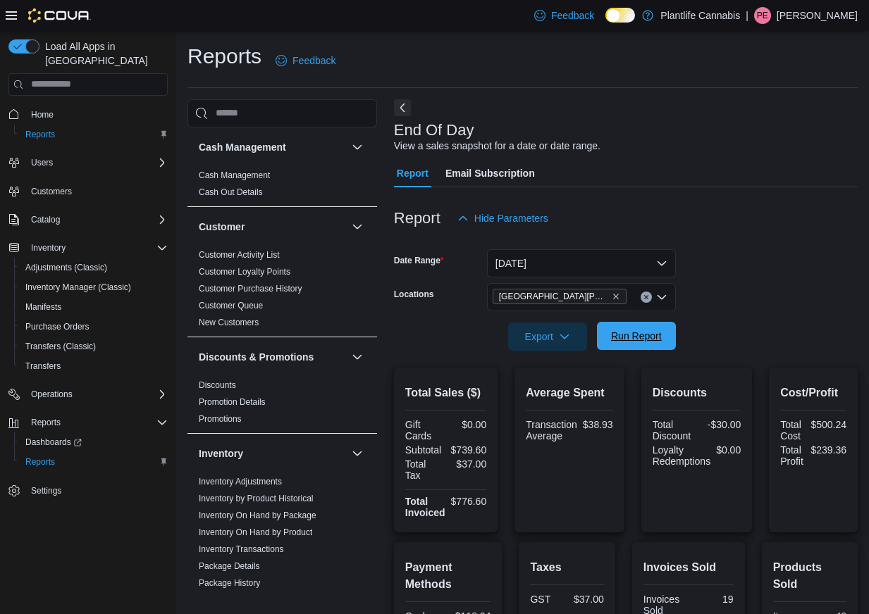
click at [649, 339] on span "Run Report" at bounding box center [636, 336] width 51 height 14
